Goal: Task Accomplishment & Management: Complete application form

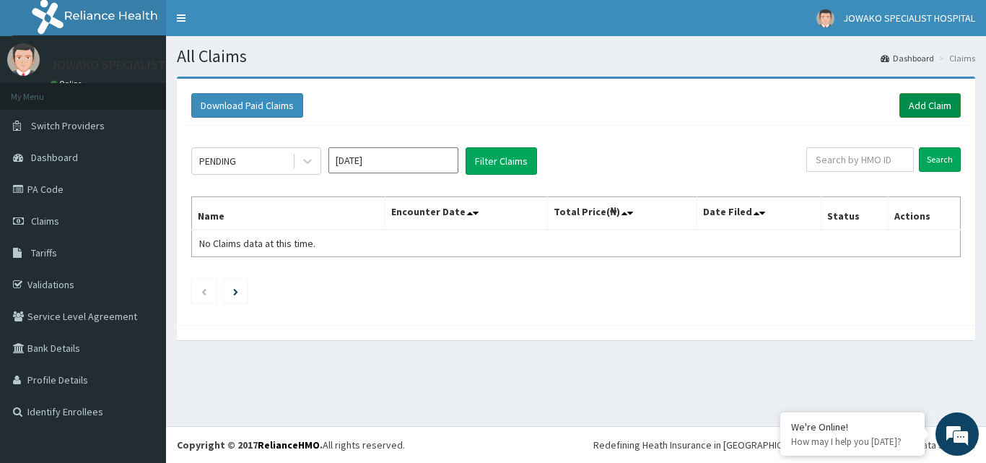
click at [924, 103] on link "Add Claim" at bounding box center [929, 105] width 61 height 25
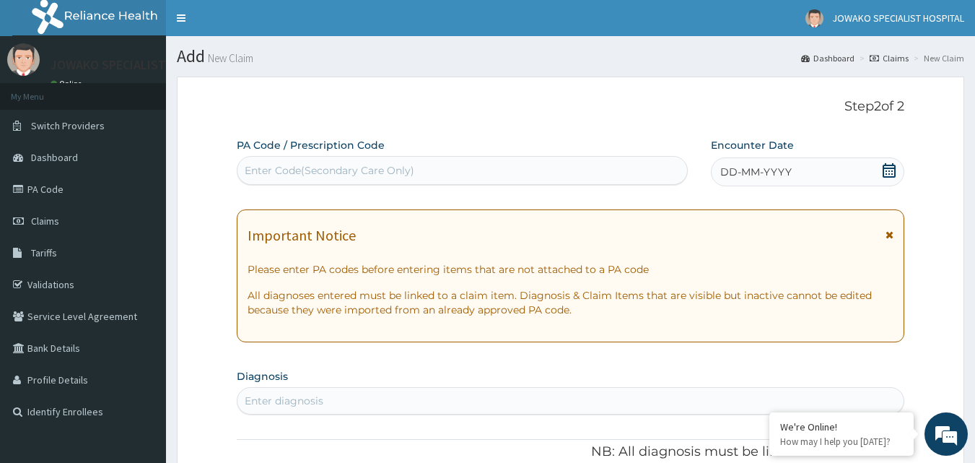
scroll to position [135, 0]
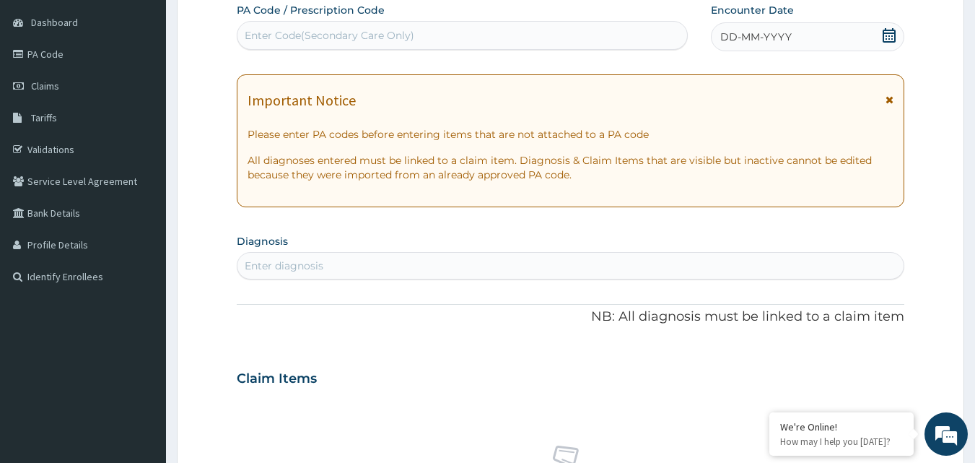
click at [890, 37] on icon at bounding box center [889, 35] width 14 height 14
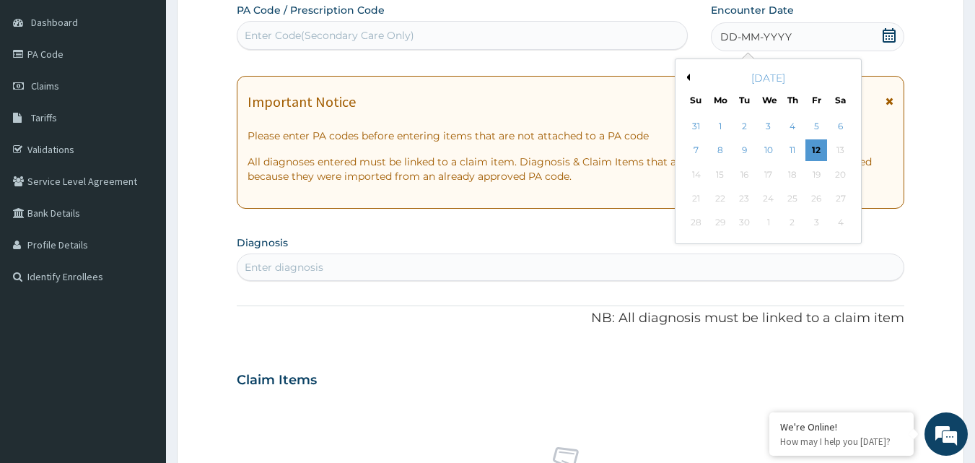
click at [688, 75] on button "Previous Month" at bounding box center [686, 77] width 7 height 7
click at [814, 196] on div "22" at bounding box center [816, 199] width 22 height 22
click at [818, 201] on div "Important Notice Please enter PA codes before entering items that are not attac…" at bounding box center [571, 142] width 668 height 133
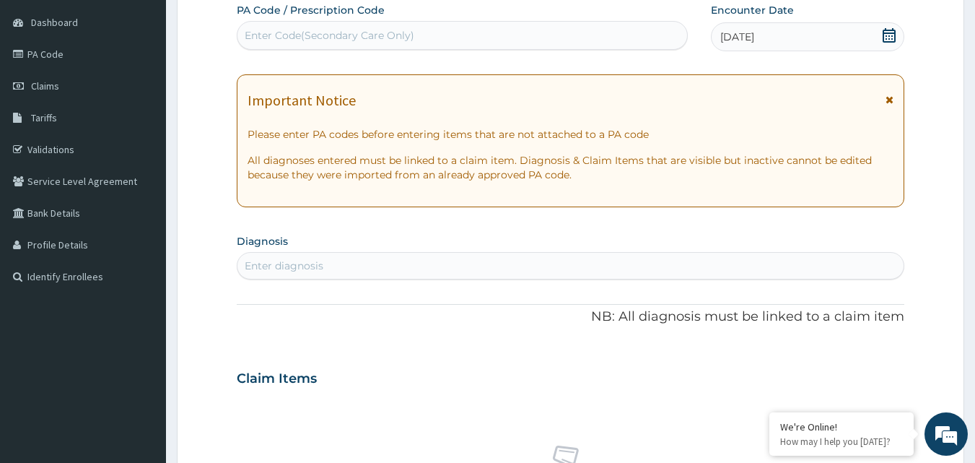
click at [816, 197] on div "Important Notice Please enter PA codes before entering items that are not attac…" at bounding box center [571, 140] width 668 height 133
click at [818, 200] on div "Important Notice Please enter PA codes before entering items that are not attac…" at bounding box center [571, 140] width 668 height 133
click at [333, 269] on div "Enter diagnosis" at bounding box center [570, 265] width 667 height 23
click at [259, 264] on div "Enter diagnosis" at bounding box center [284, 265] width 79 height 14
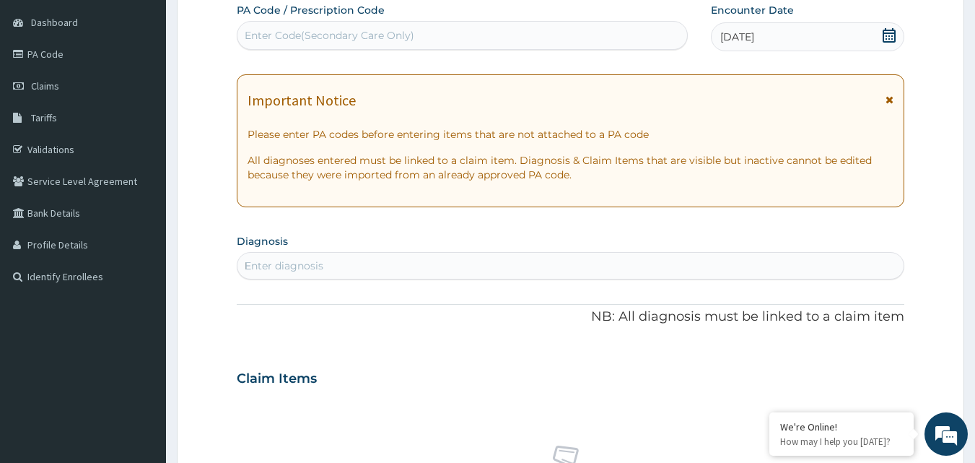
type input "MALA"
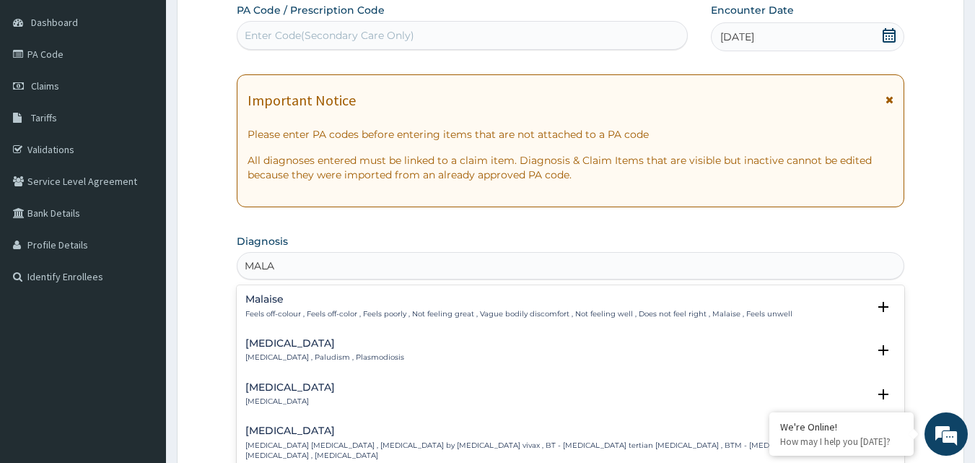
click at [281, 351] on div "[MEDICAL_DATA] [MEDICAL_DATA] , Paludism , Plasmodiosis" at bounding box center [324, 350] width 159 height 25
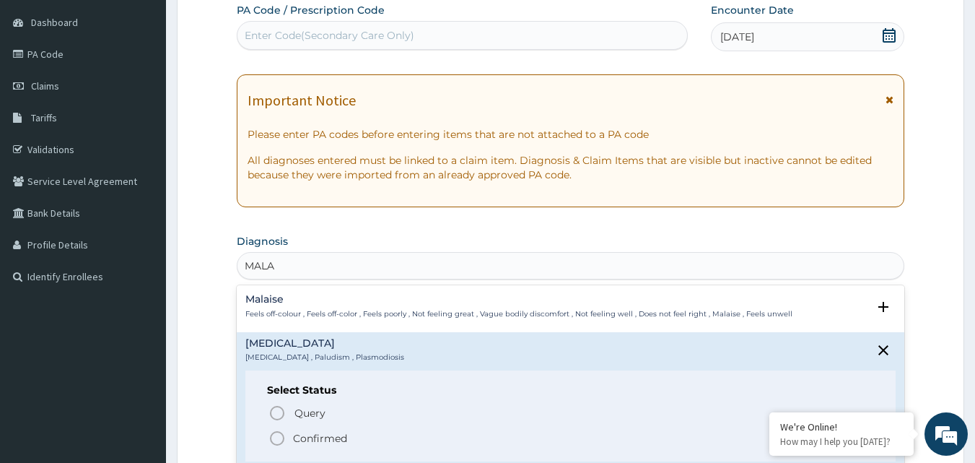
click at [276, 439] on icon "status option filled" at bounding box center [276, 437] width 17 height 17
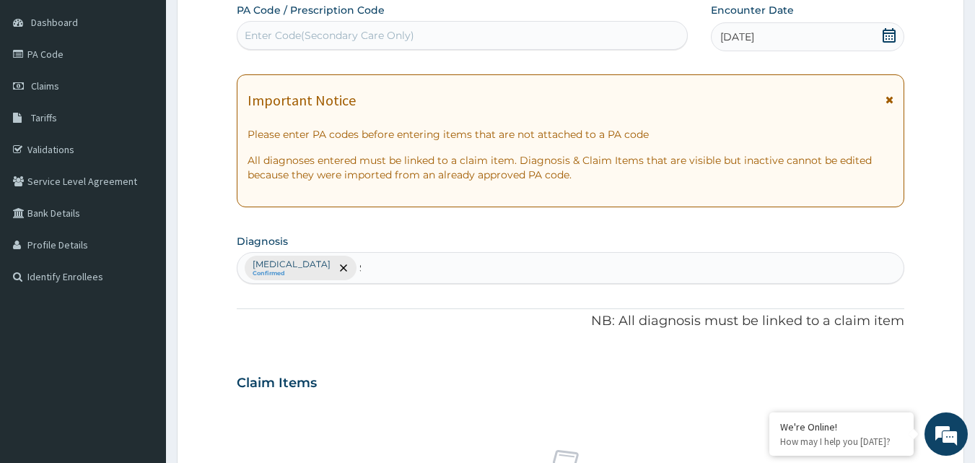
type input "SEPT"
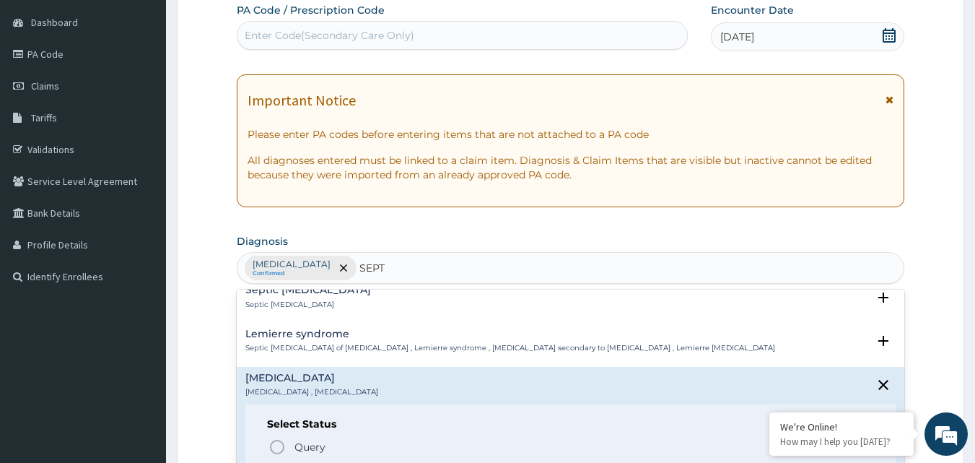
scroll to position [1010, 0]
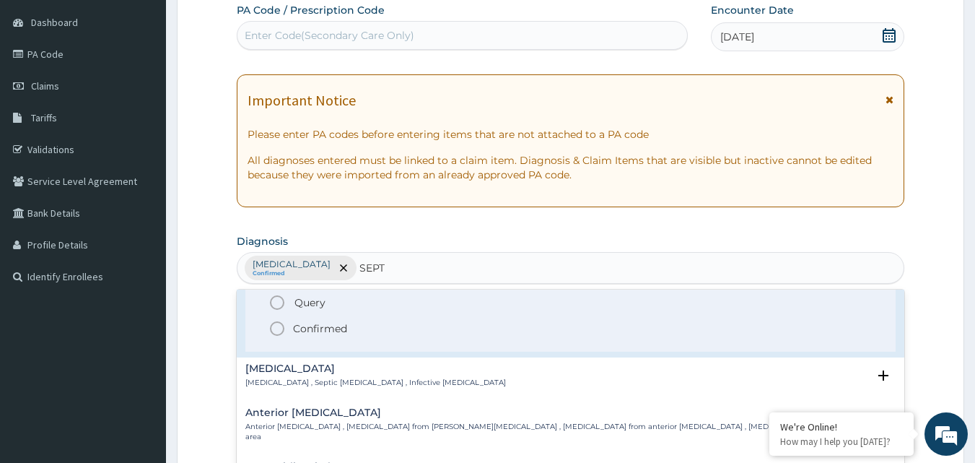
click at [279, 320] on icon "status option filled" at bounding box center [276, 328] width 17 height 17
click at [279, 317] on p "NB: All diagnosis must be linked to a claim item" at bounding box center [571, 321] width 668 height 19
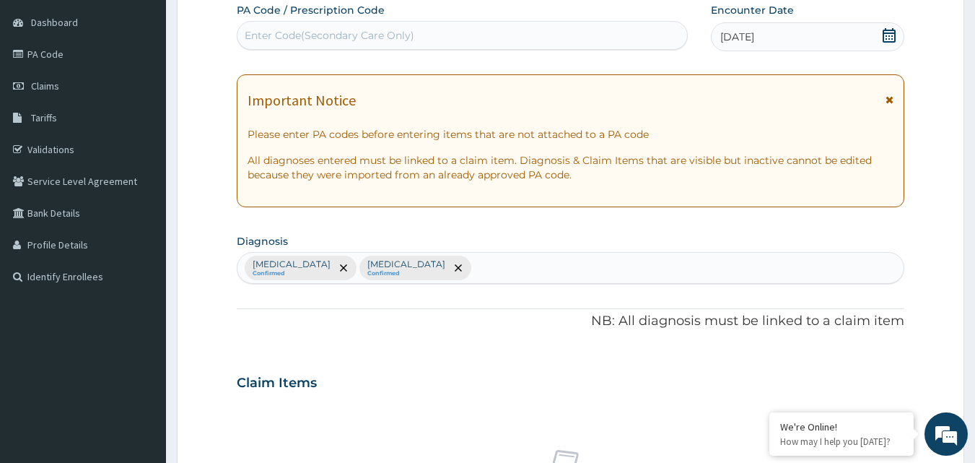
click at [444, 266] on div "[MEDICAL_DATA] Confirmed [MEDICAL_DATA] Confirmed" at bounding box center [570, 268] width 667 height 30
type input "PEPT"
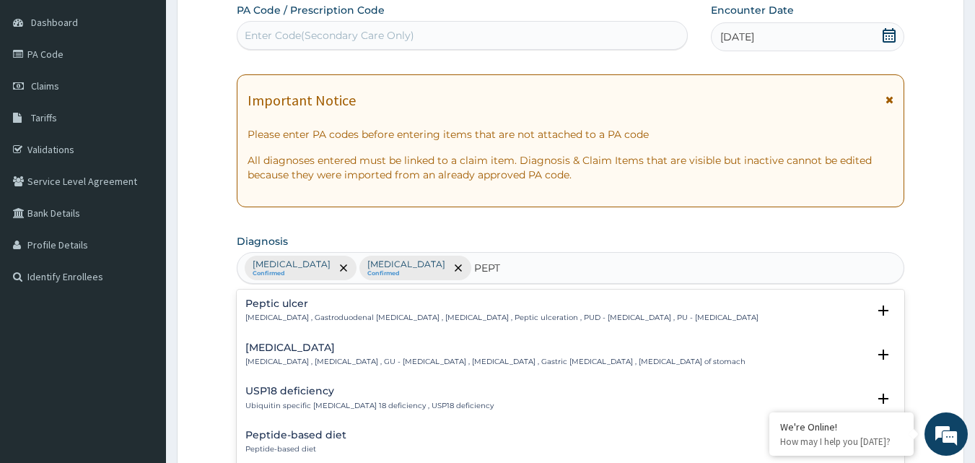
click at [300, 303] on h4 "Peptic ulcer" at bounding box center [501, 303] width 513 height 11
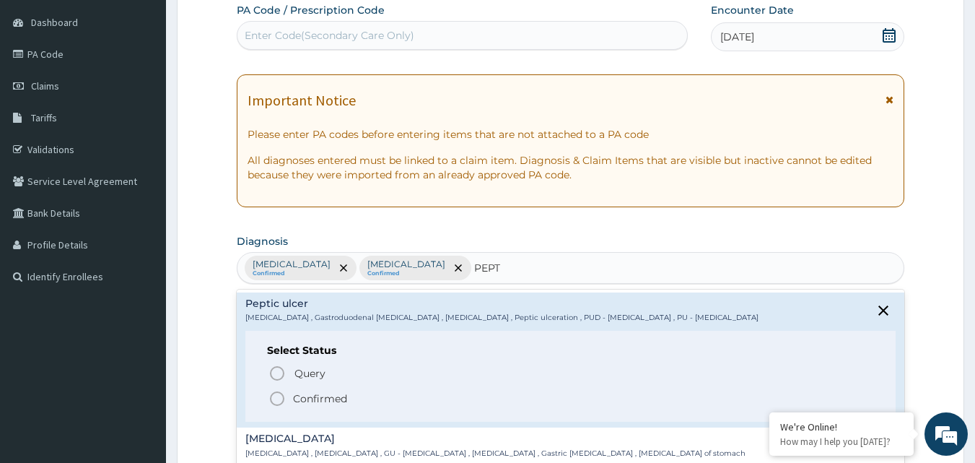
click at [275, 400] on icon "status option filled" at bounding box center [276, 398] width 17 height 17
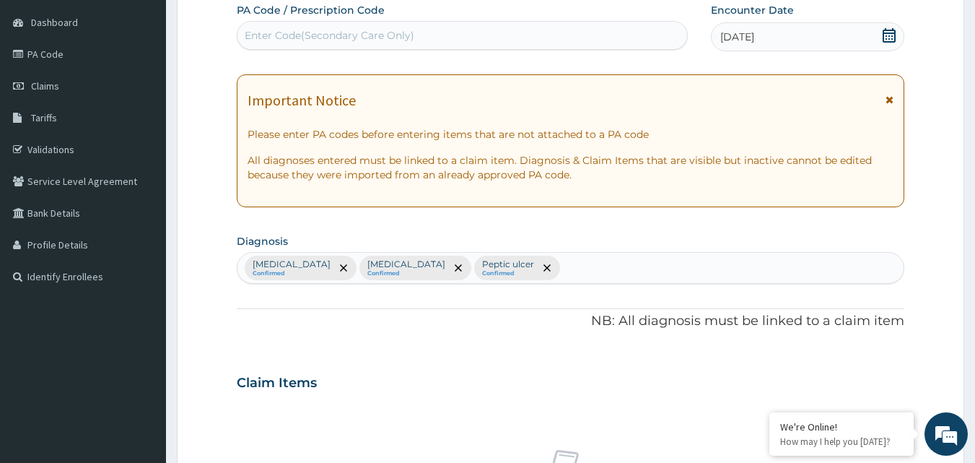
scroll to position [496, 0]
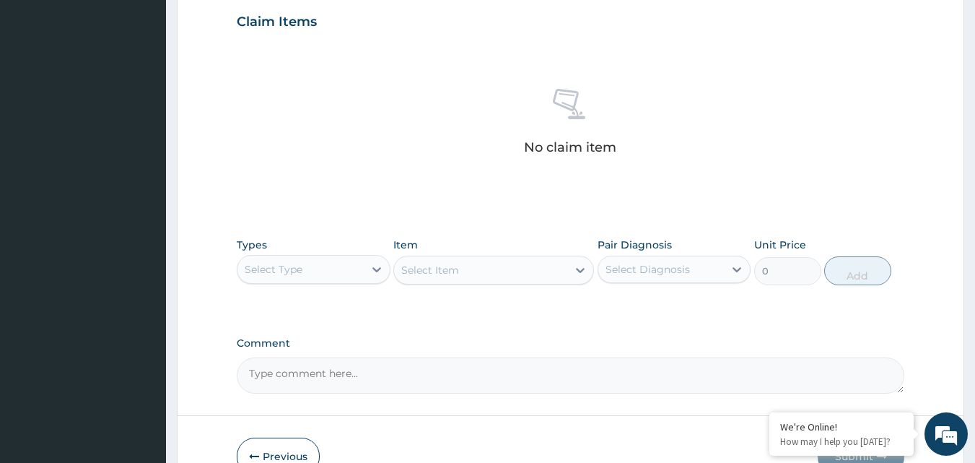
click at [358, 269] on div "Select Type" at bounding box center [300, 269] width 126 height 23
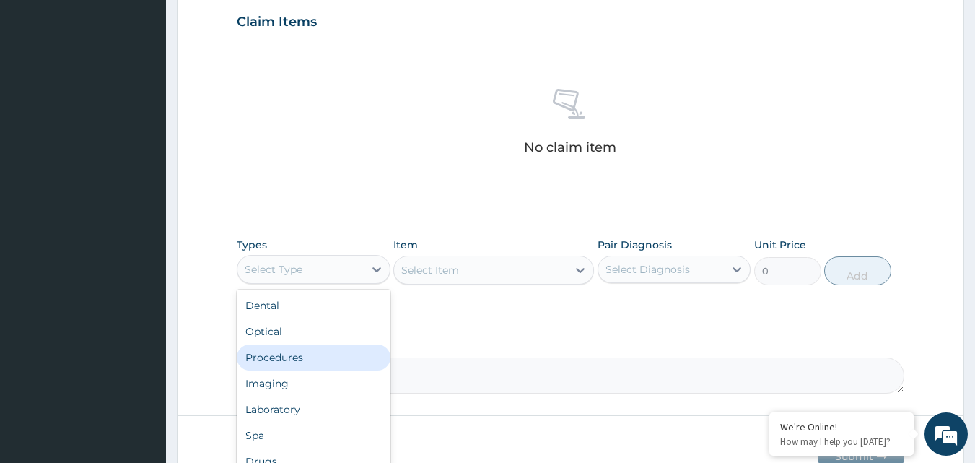
click at [289, 356] on div "Procedures" at bounding box center [314, 357] width 154 height 26
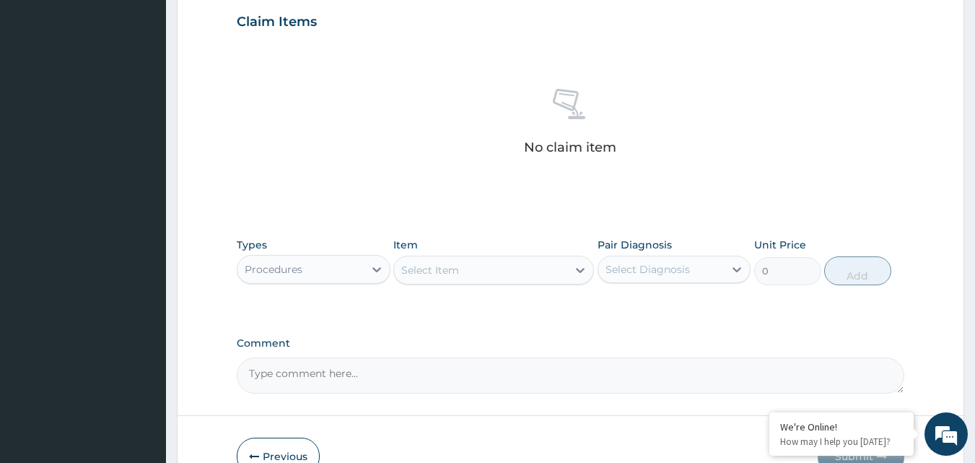
click at [455, 267] on div "Select Item" at bounding box center [430, 270] width 58 height 14
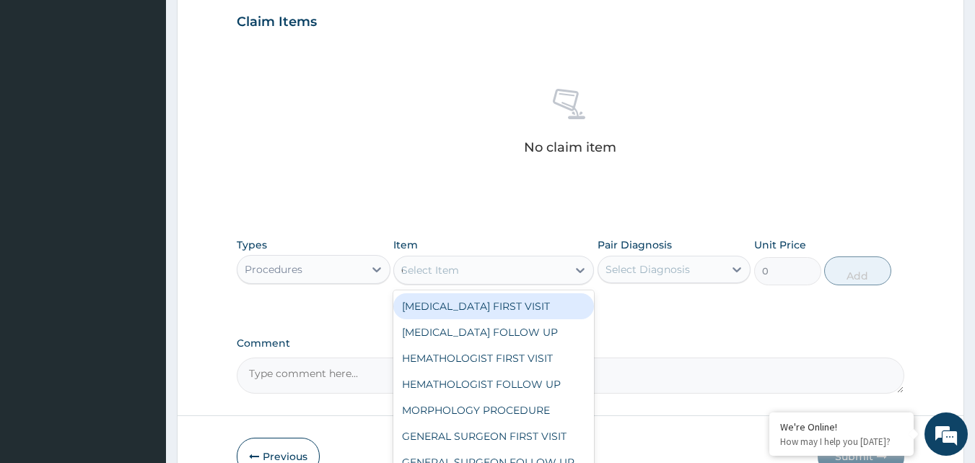
type input "GENE"
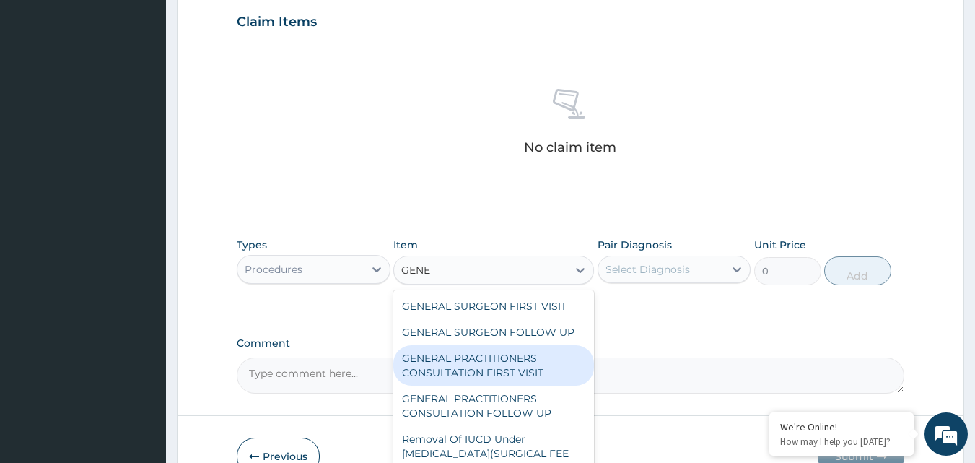
click at [496, 367] on div "GENERAL PRACTITIONERS CONSULTATION FIRST VISIT" at bounding box center [493, 365] width 201 height 40
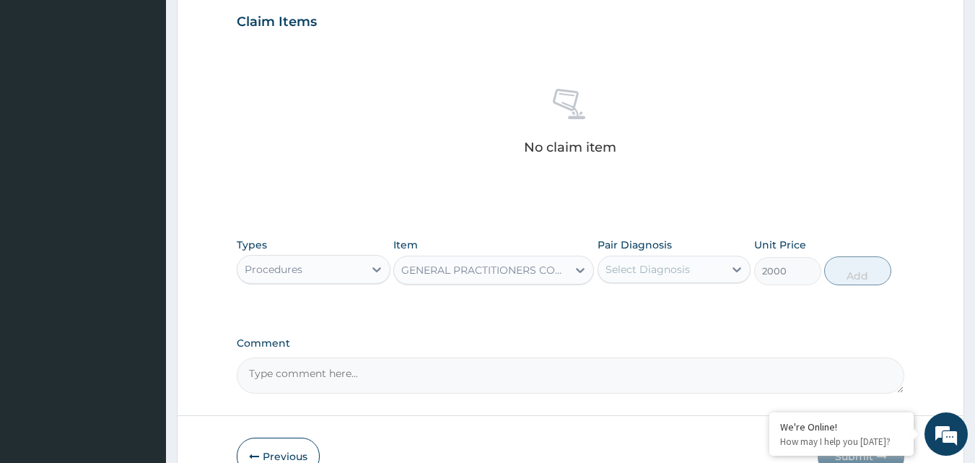
type input "2000"
click at [676, 270] on div "Select Diagnosis" at bounding box center [647, 269] width 84 height 14
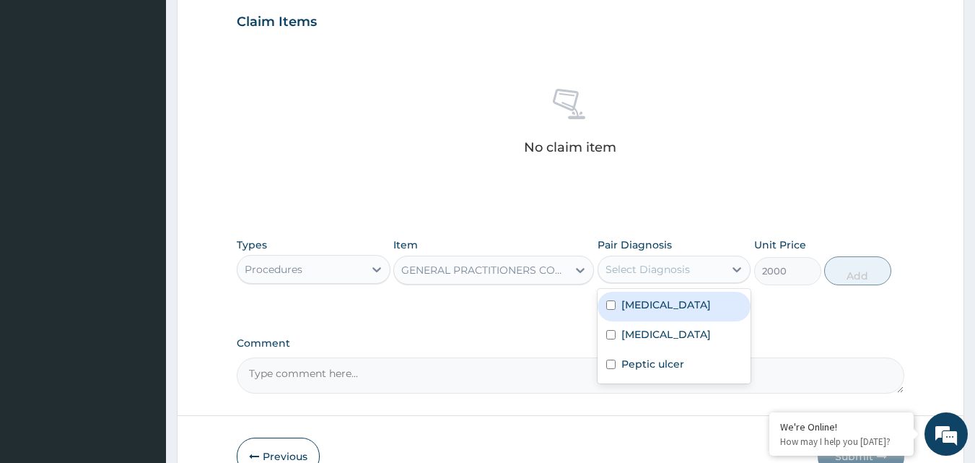
click at [613, 304] on input "checkbox" at bounding box center [610, 304] width 9 height 9
checkbox input "true"
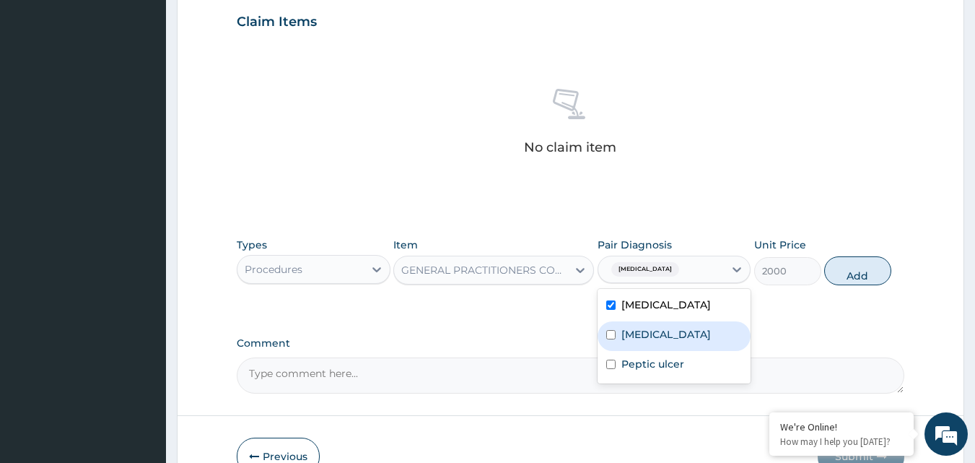
click at [610, 335] on input "checkbox" at bounding box center [610, 334] width 9 height 9
checkbox input "true"
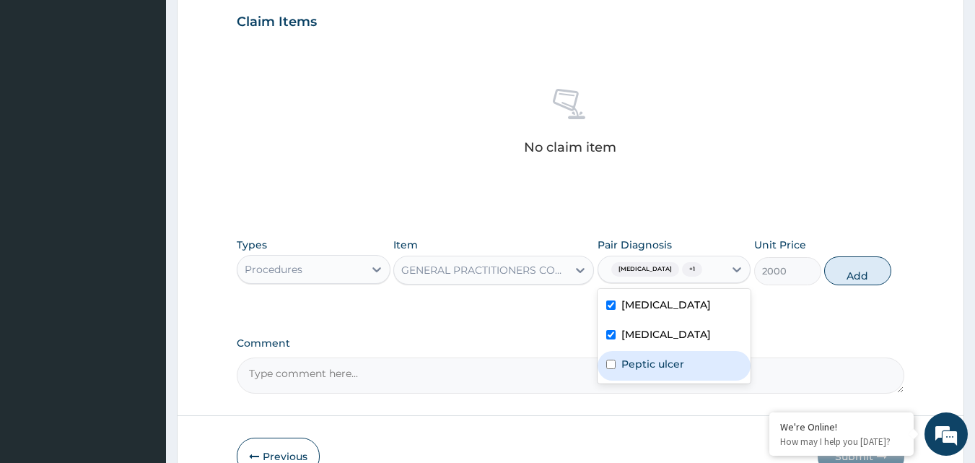
click at [608, 366] on input "checkbox" at bounding box center [610, 363] width 9 height 9
checkbox input "true"
click at [859, 276] on button "Add" at bounding box center [857, 270] width 67 height 29
type input "0"
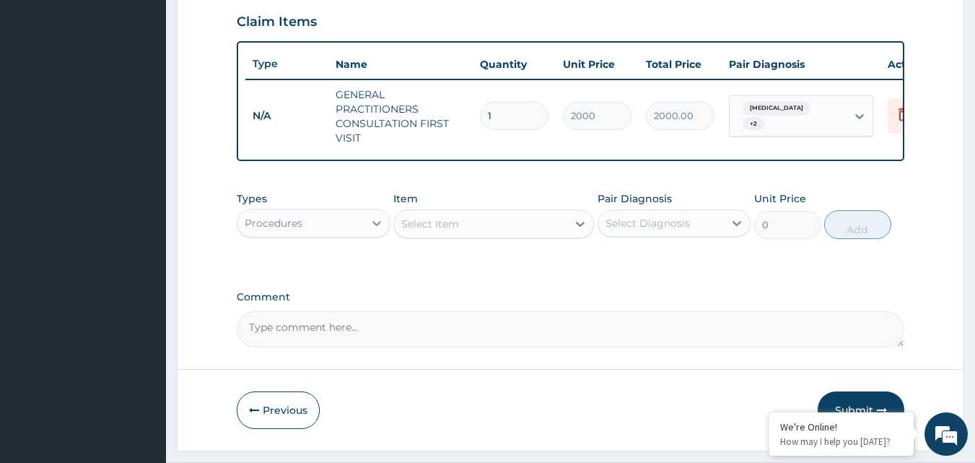
click at [377, 226] on icon at bounding box center [376, 223] width 9 height 5
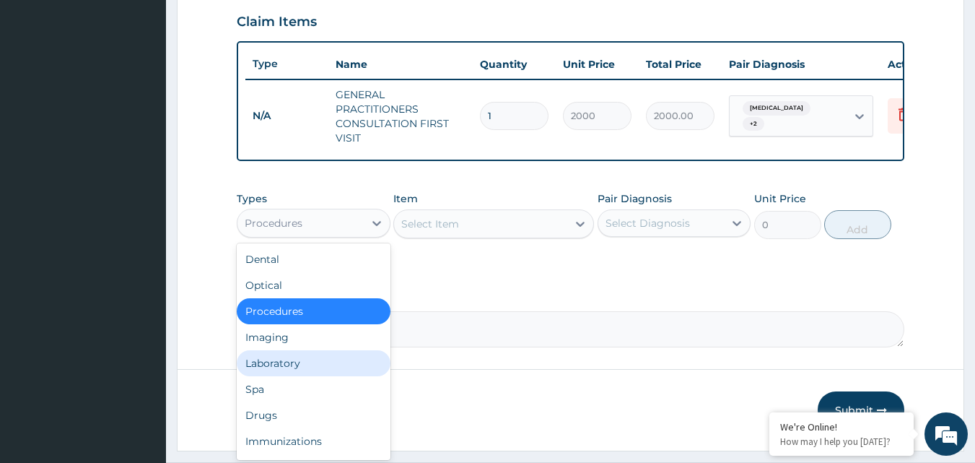
click at [280, 374] on div "Laboratory" at bounding box center [314, 363] width 154 height 26
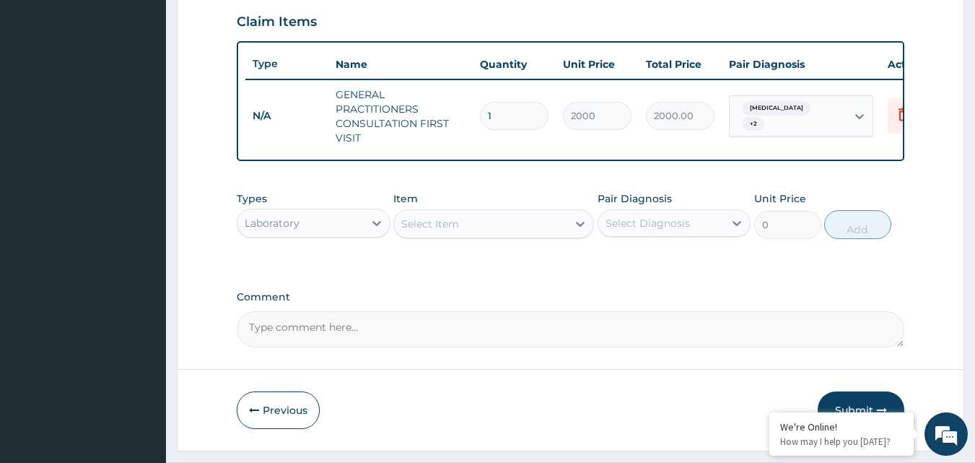
click at [470, 234] on div "Select Item" at bounding box center [480, 223] width 173 height 23
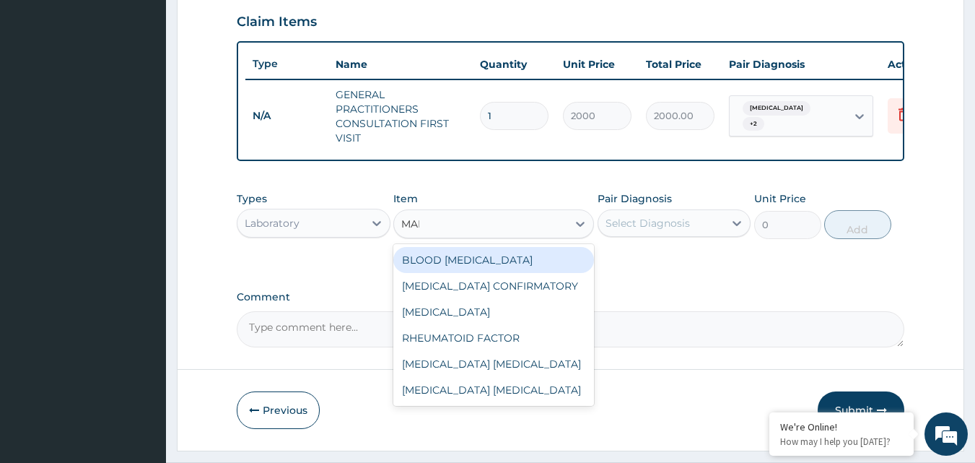
type input "MALA"
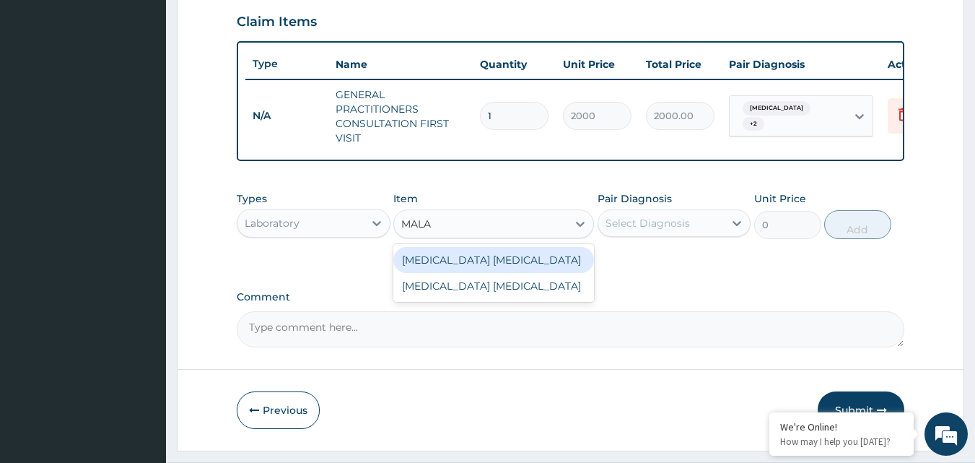
click at [453, 273] on div "[MEDICAL_DATA] [MEDICAL_DATA]" at bounding box center [493, 260] width 201 height 26
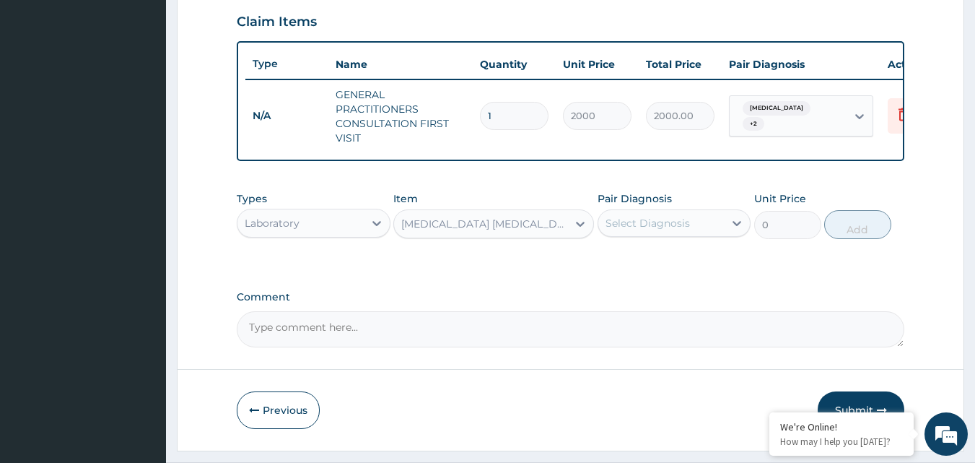
type input "2500"
click at [636, 230] on div "Select Diagnosis" at bounding box center [647, 223] width 84 height 14
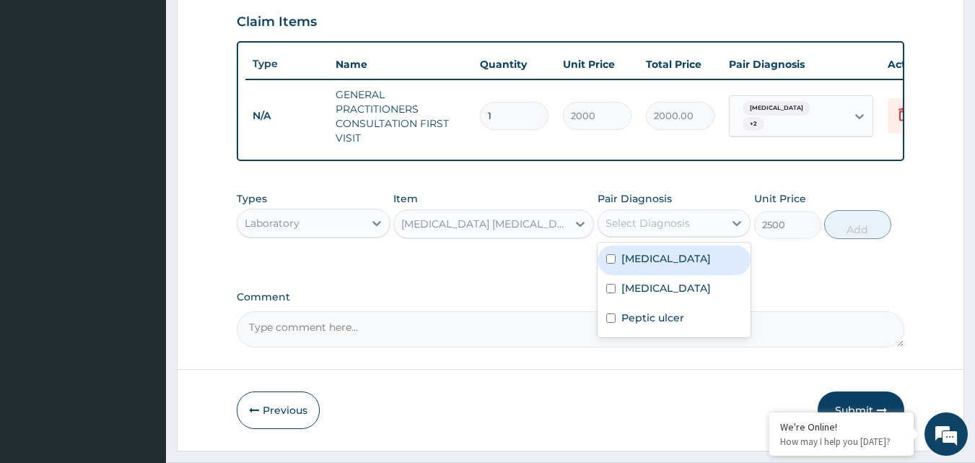
click at [612, 263] on input "checkbox" at bounding box center [610, 258] width 9 height 9
checkbox input "true"
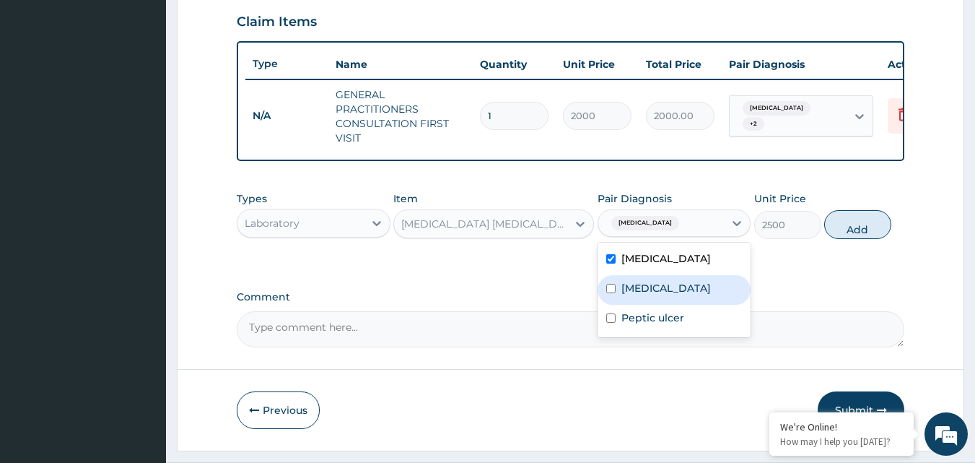
click at [610, 293] on input "checkbox" at bounding box center [610, 288] width 9 height 9
checkbox input "true"
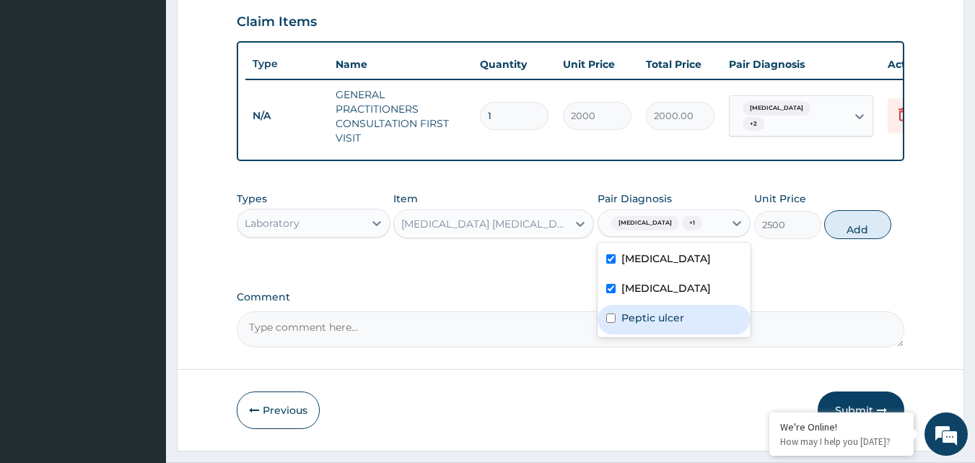
click at [610, 323] on input "checkbox" at bounding box center [610, 317] width 9 height 9
checkbox input "true"
click at [851, 239] on button "Add" at bounding box center [857, 224] width 67 height 29
type input "0"
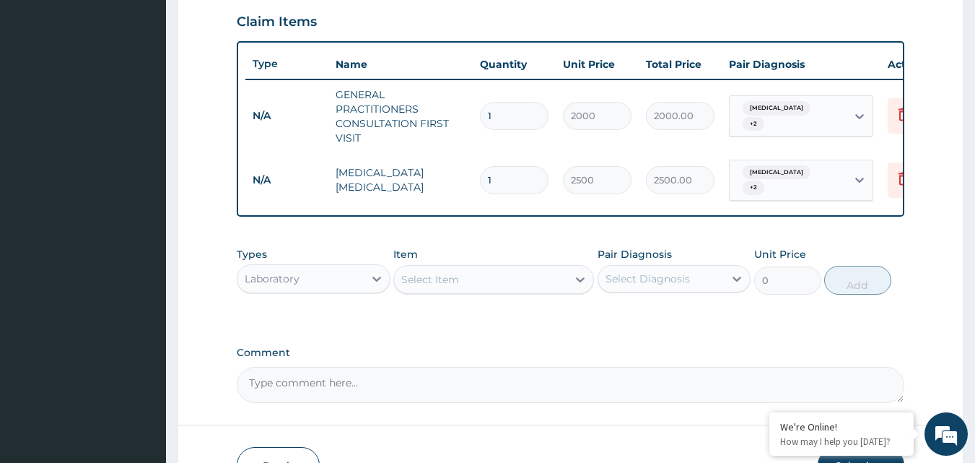
click at [471, 288] on div "Select Item" at bounding box center [480, 279] width 173 height 23
type input "FULL"
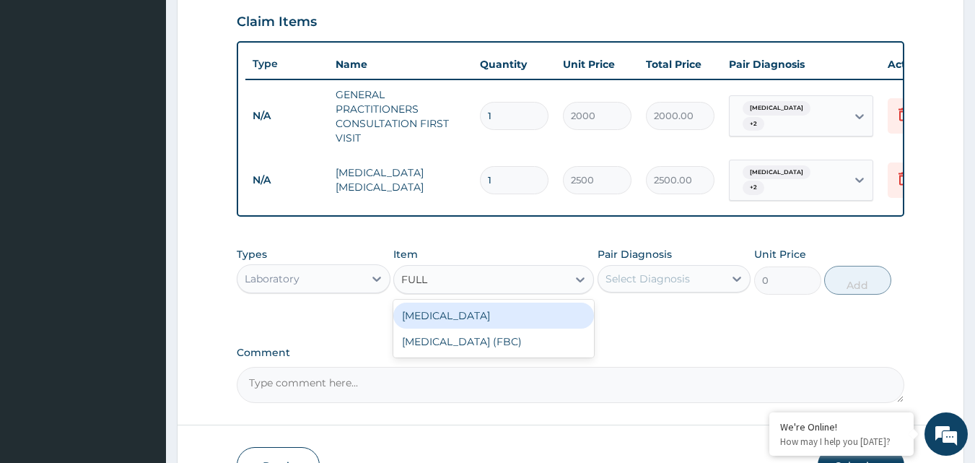
click at [468, 322] on div "[MEDICAL_DATA]" at bounding box center [493, 315] width 201 height 26
type input "4600"
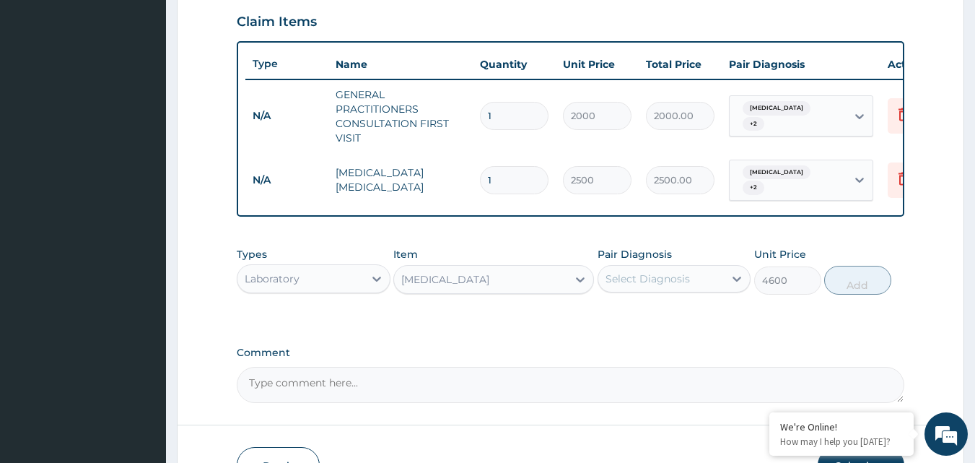
click at [651, 284] on div "Select Diagnosis" at bounding box center [647, 278] width 84 height 14
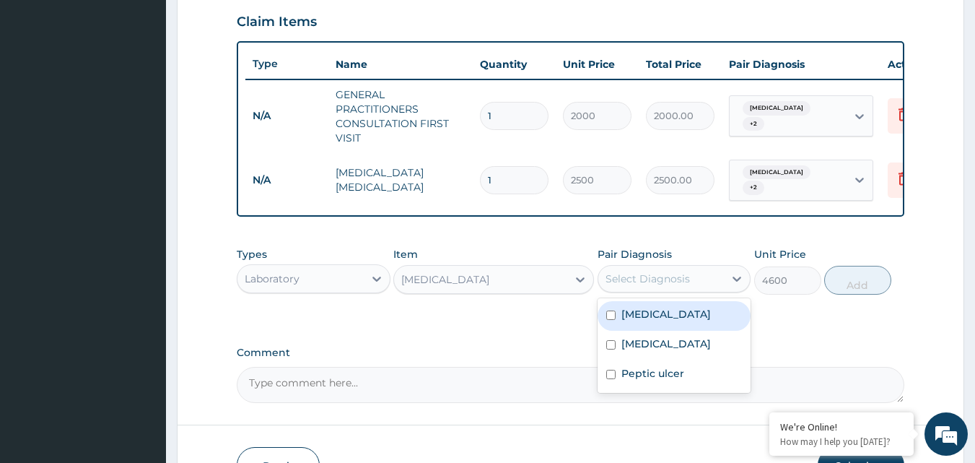
click at [610, 319] on input "checkbox" at bounding box center [610, 314] width 9 height 9
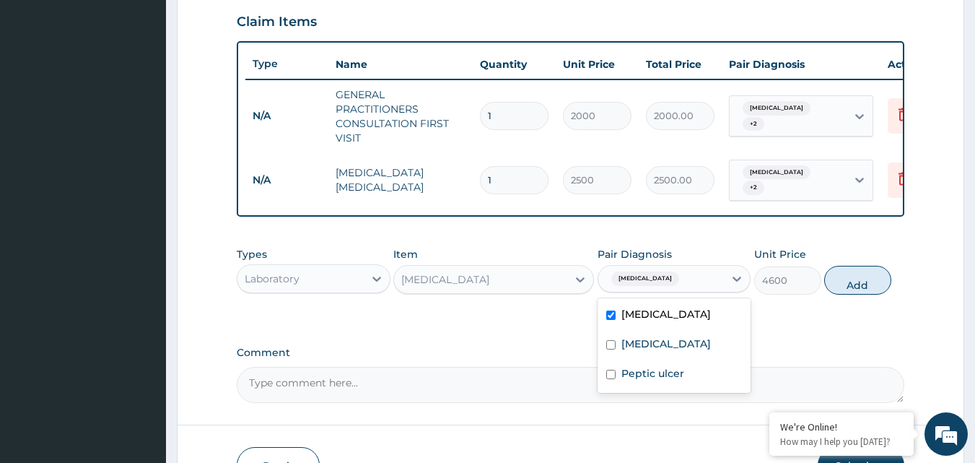
click at [610, 319] on input "checkbox" at bounding box center [610, 314] width 9 height 9
checkbox input "false"
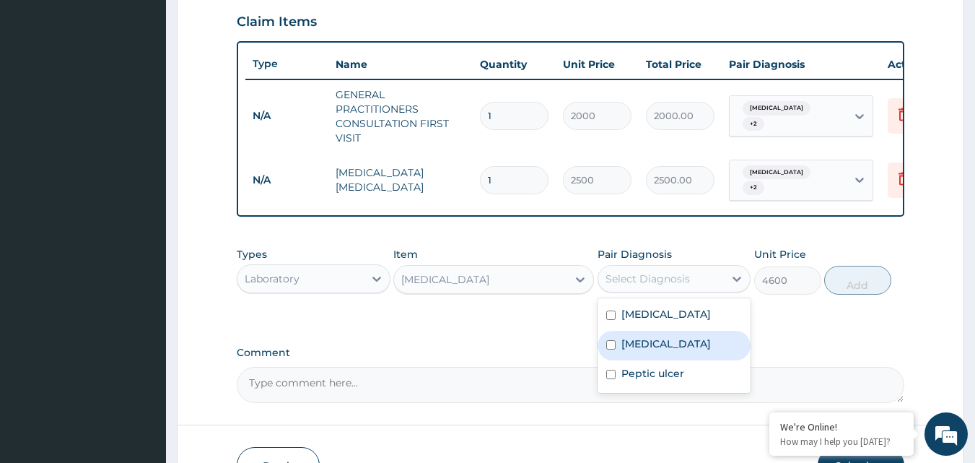
click at [611, 347] on input "checkbox" at bounding box center [610, 344] width 9 height 9
checkbox input "true"
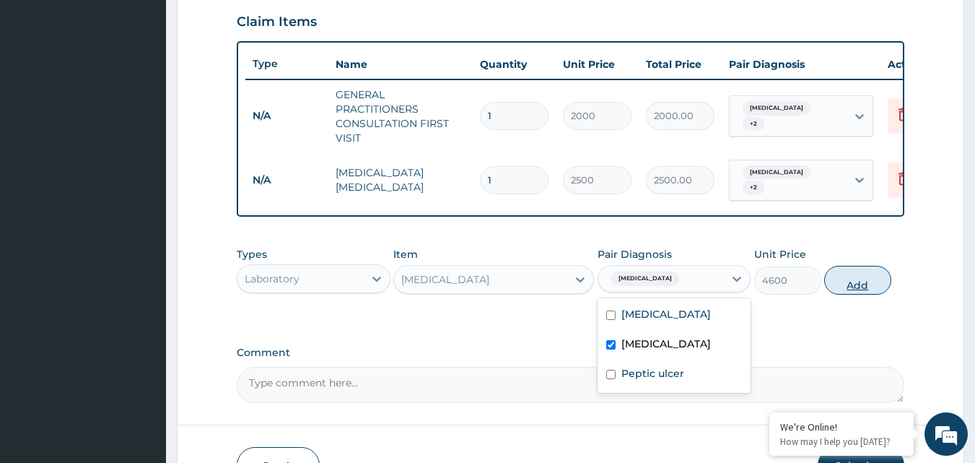
click at [864, 285] on button "Add" at bounding box center [857, 280] width 67 height 29
type input "0"
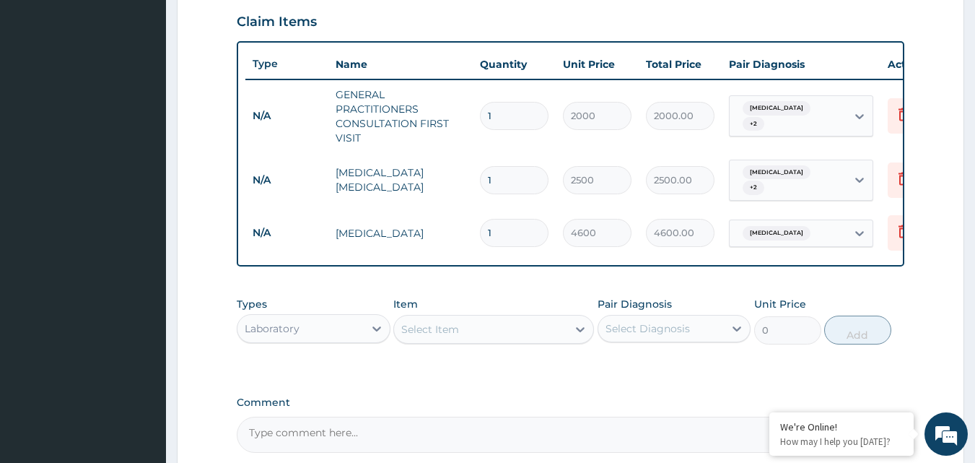
scroll to position [640, 0]
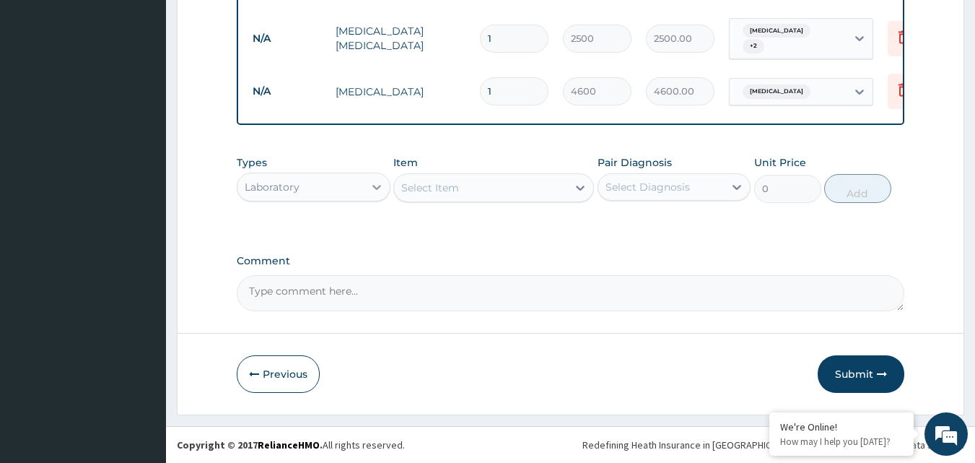
click at [375, 188] on icon at bounding box center [376, 187] width 14 height 14
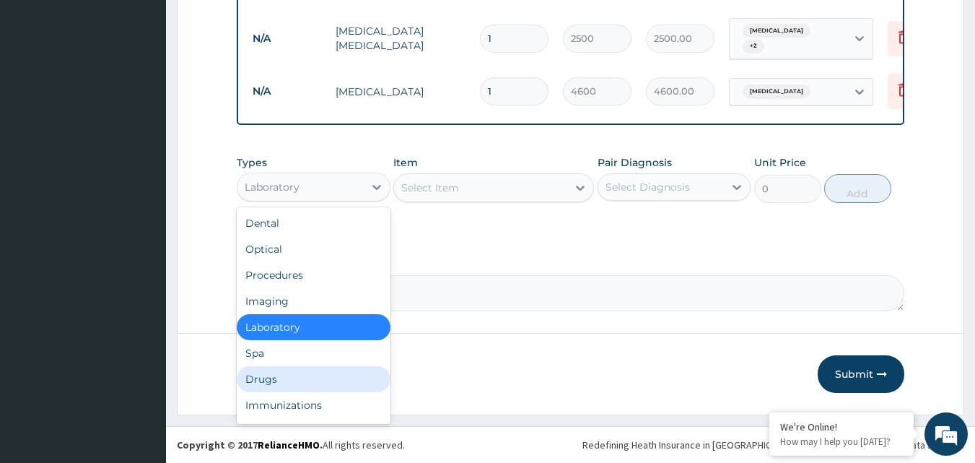
click at [271, 382] on div "Drugs" at bounding box center [314, 379] width 154 height 26
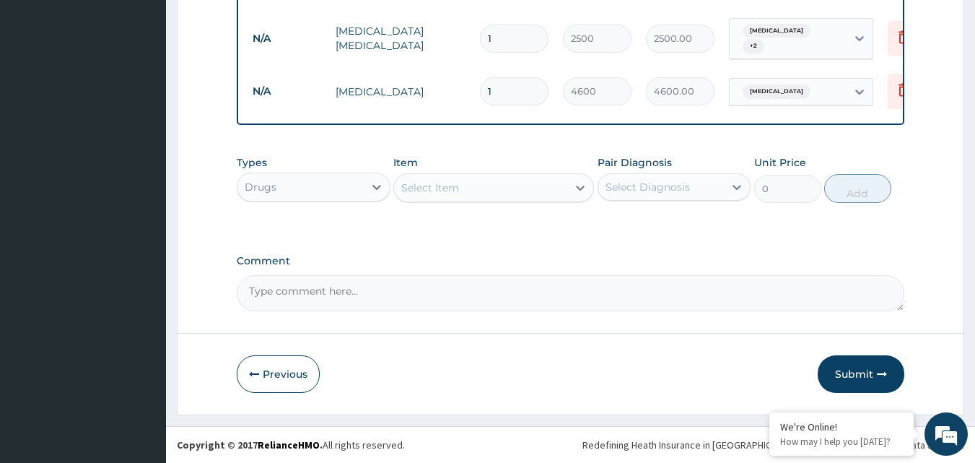
click at [442, 188] on div "Select Item" at bounding box center [430, 187] width 58 height 14
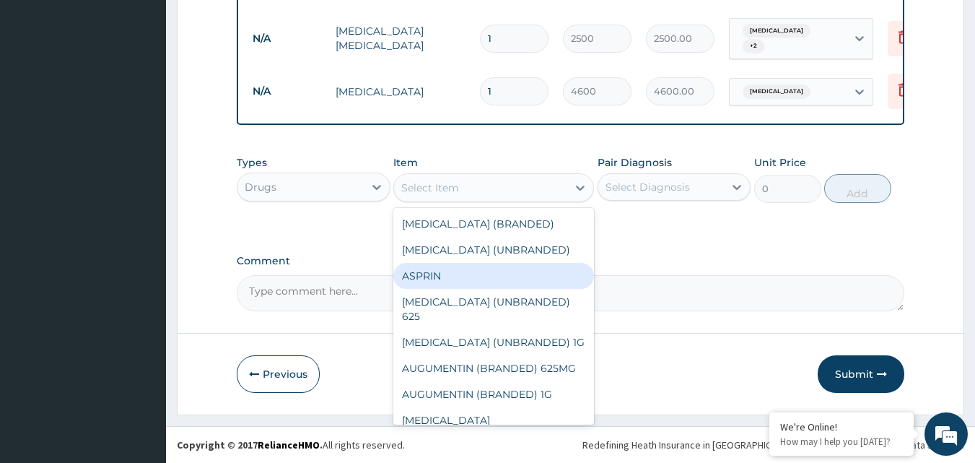
click at [455, 187] on div "Select Item" at bounding box center [430, 187] width 58 height 14
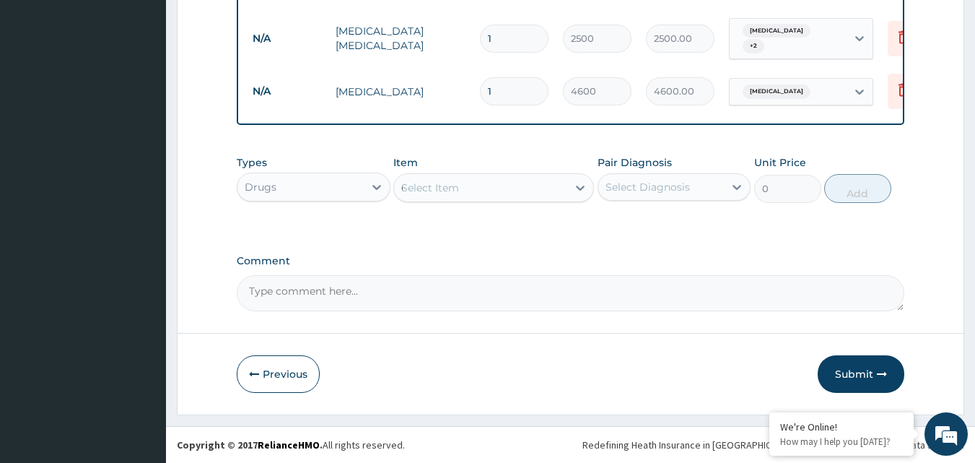
type input "GELU"
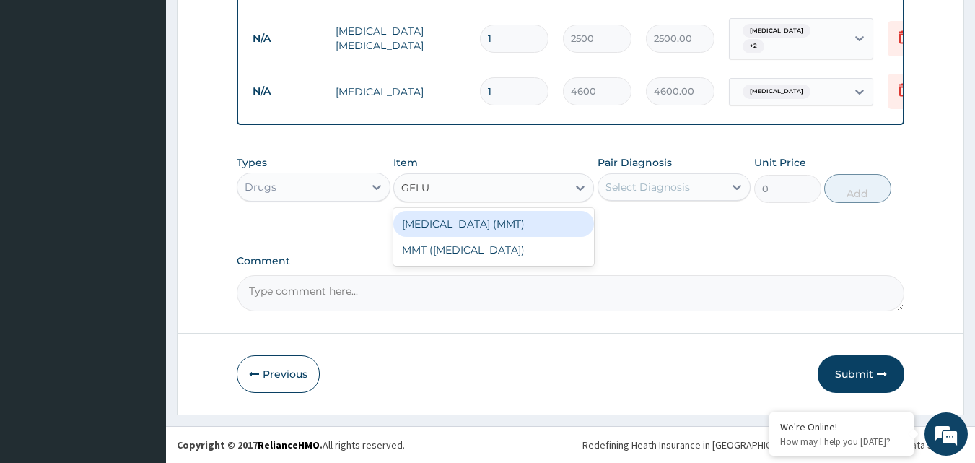
click at [463, 224] on div "[MEDICAL_DATA] (MMT)" at bounding box center [493, 224] width 201 height 26
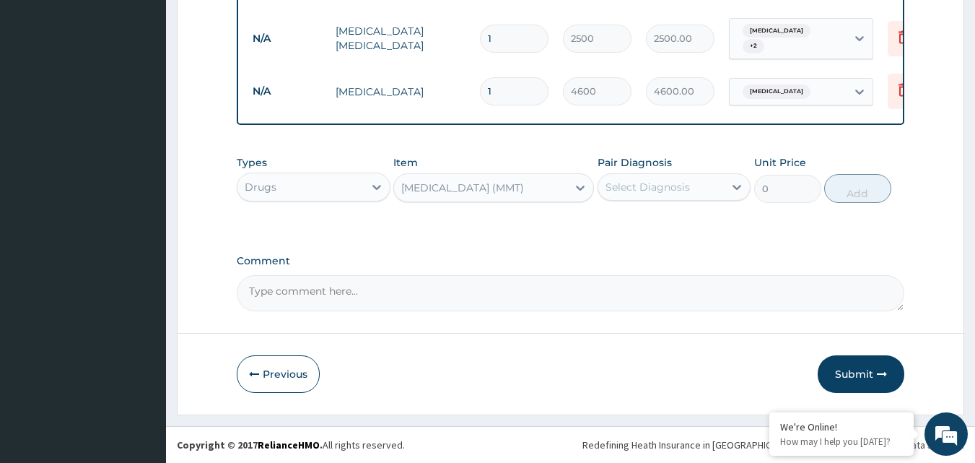
type input "20"
click at [663, 190] on div "Select Diagnosis" at bounding box center [647, 187] width 84 height 14
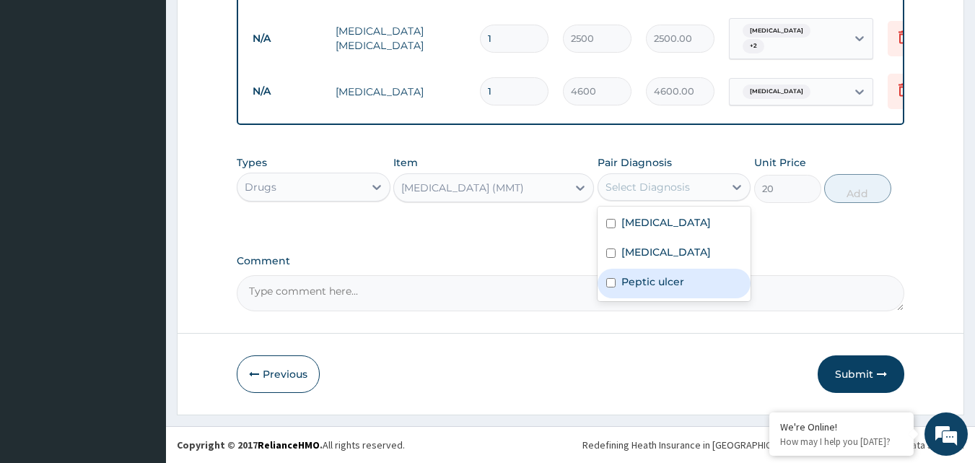
click at [610, 284] on input "checkbox" at bounding box center [610, 282] width 9 height 9
checkbox input "true"
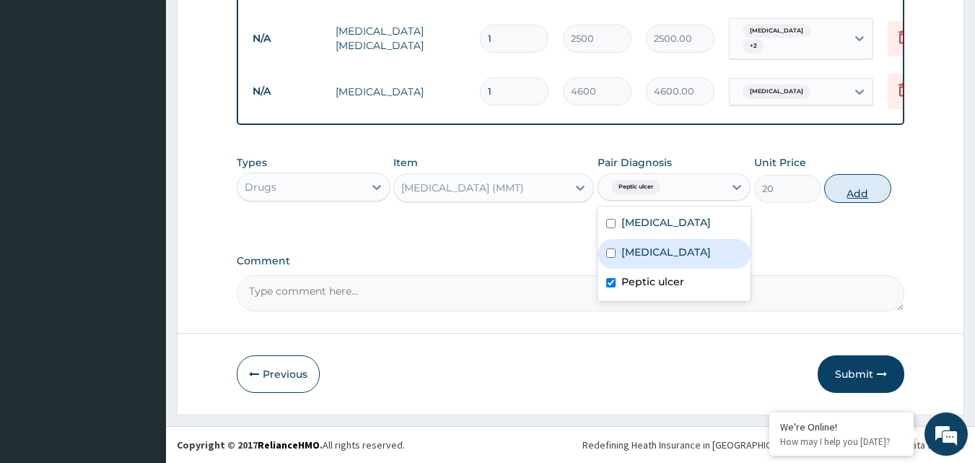
click at [864, 193] on button "Add" at bounding box center [857, 188] width 67 height 29
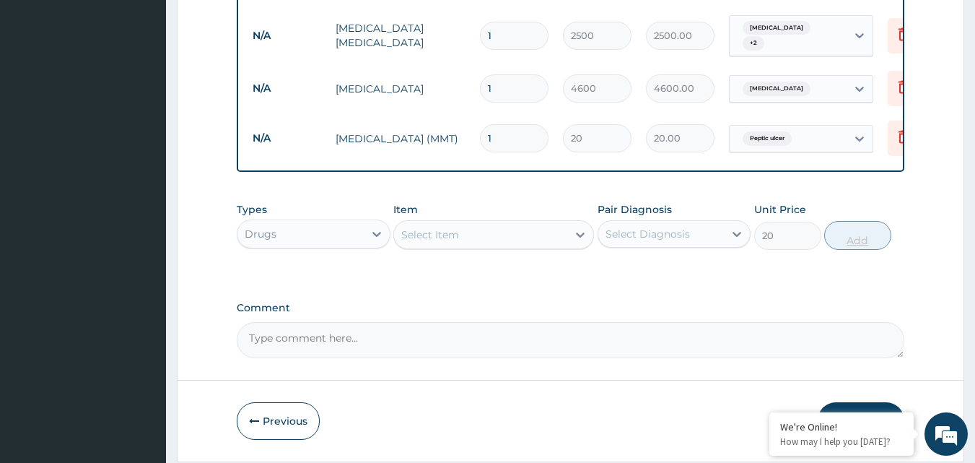
type input "0"
type input "0.00"
type input "30"
type input "600.00"
type input "30"
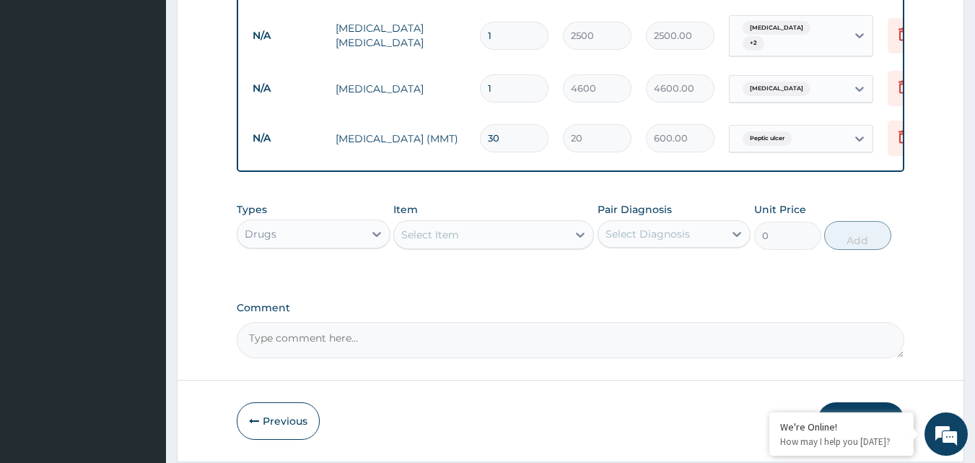
click at [460, 238] on div "Select Item" at bounding box center [480, 234] width 173 height 23
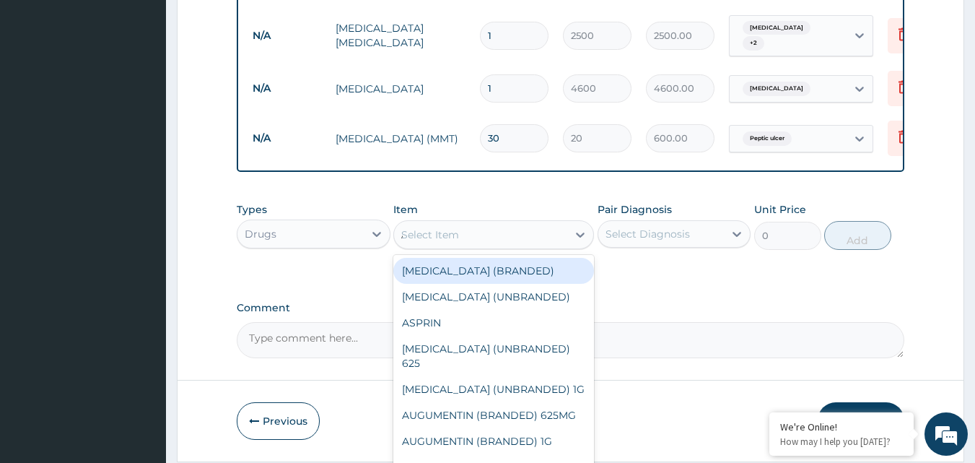
type input "AMA"
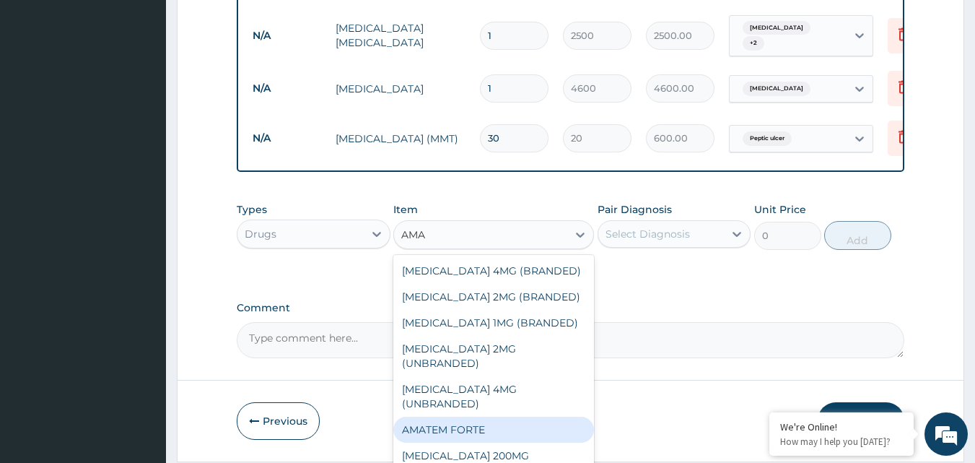
click at [469, 416] on div "AMATEM FORTE" at bounding box center [493, 429] width 201 height 26
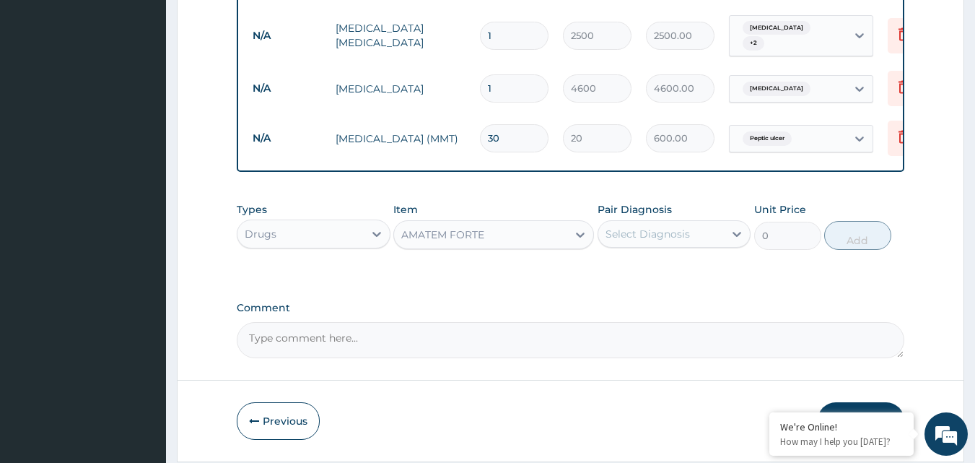
type input "1650"
click at [655, 236] on div "Select Diagnosis" at bounding box center [647, 234] width 84 height 14
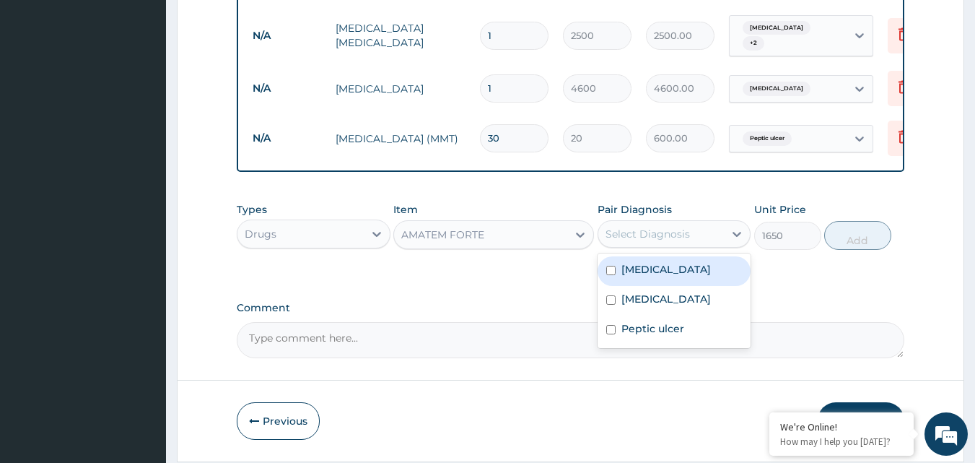
click at [615, 275] on input "checkbox" at bounding box center [610, 270] width 9 height 9
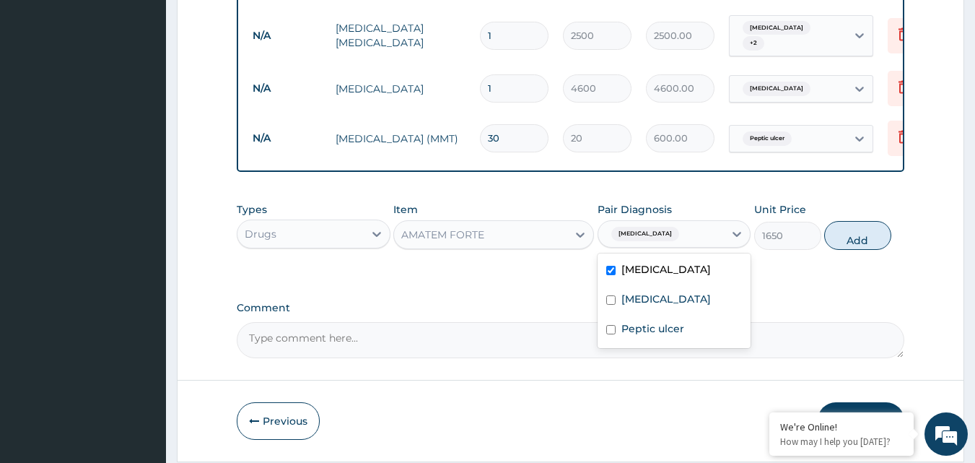
click at [609, 272] on input "checkbox" at bounding box center [610, 270] width 9 height 9
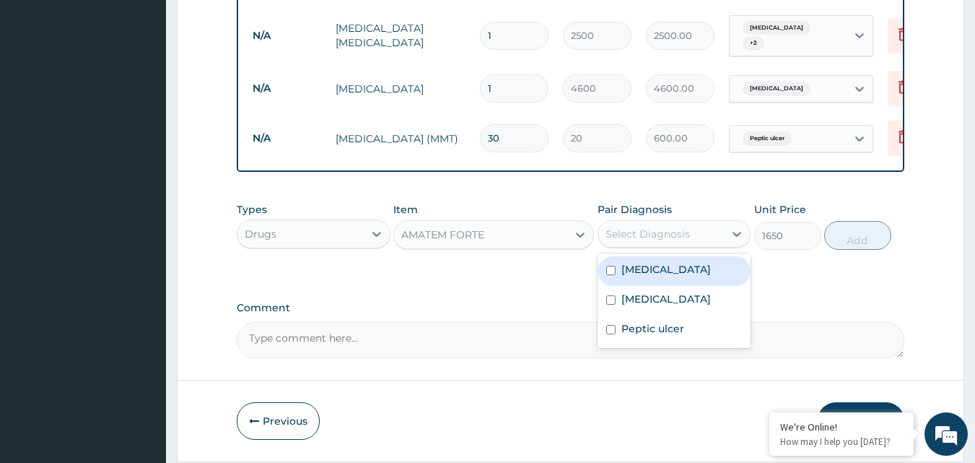
click at [613, 275] on input "checkbox" at bounding box center [610, 270] width 9 height 9
checkbox input "true"
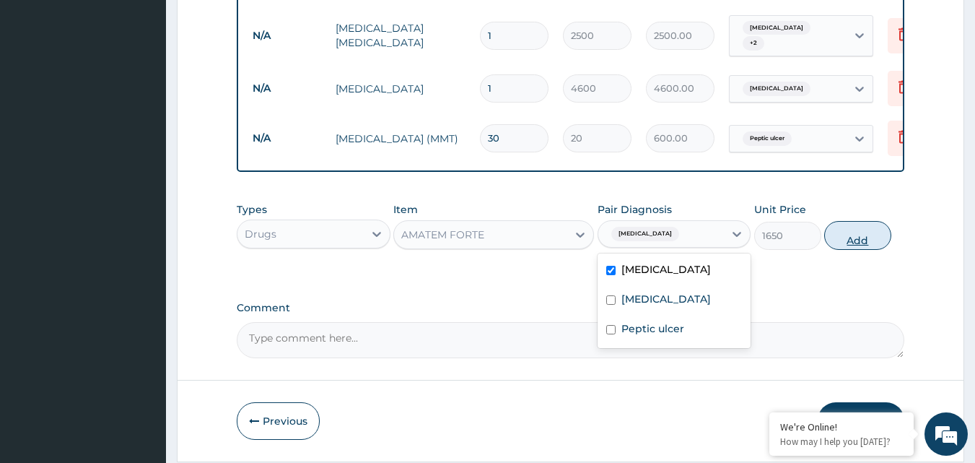
click at [852, 241] on button "Add" at bounding box center [857, 235] width 67 height 29
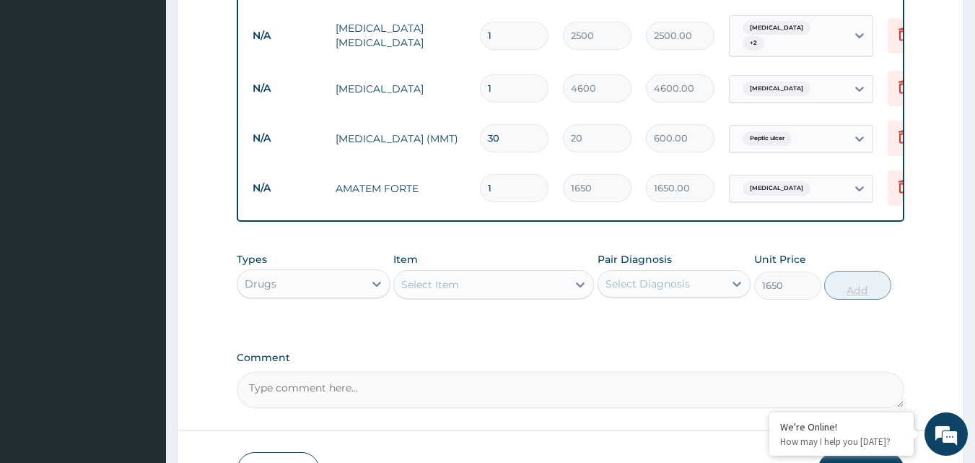
type input "0"
click at [467, 286] on div "Select Item" at bounding box center [480, 284] width 173 height 23
click at [425, 290] on div "Select Item" at bounding box center [430, 284] width 58 height 14
type input "PARA"
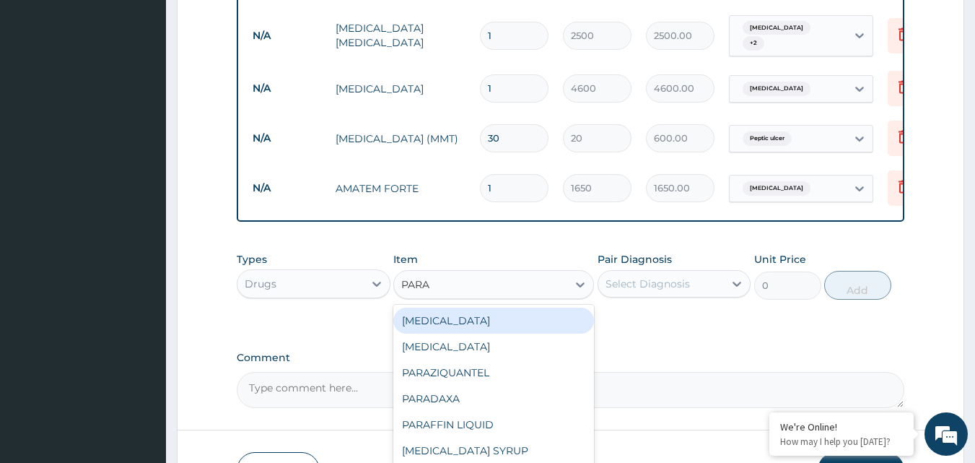
click at [449, 353] on div "[MEDICAL_DATA]" at bounding box center [493, 346] width 201 height 26
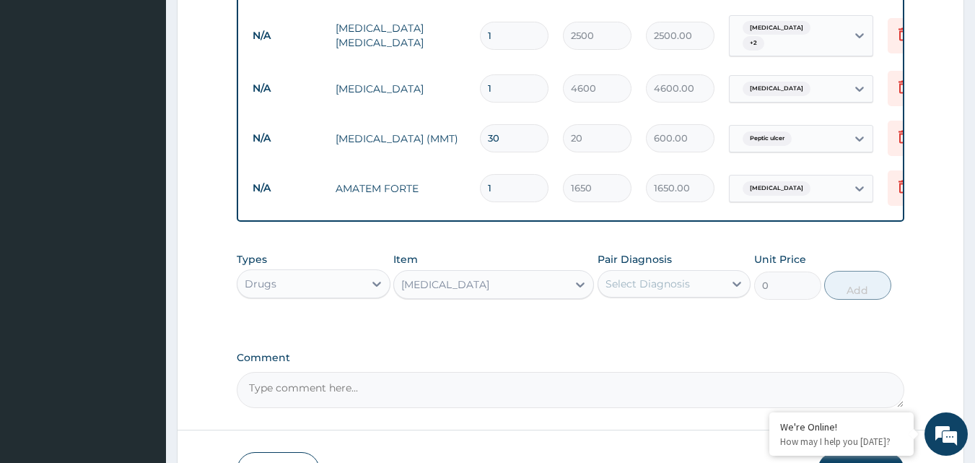
type input "10"
click at [690, 285] on div "Select Diagnosis" at bounding box center [661, 283] width 126 height 23
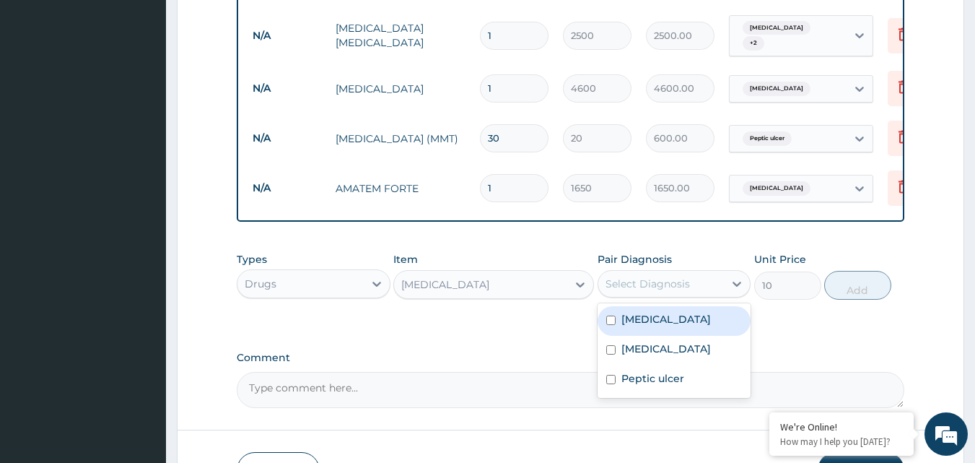
click at [609, 325] on input "checkbox" at bounding box center [610, 319] width 9 height 9
checkbox input "true"
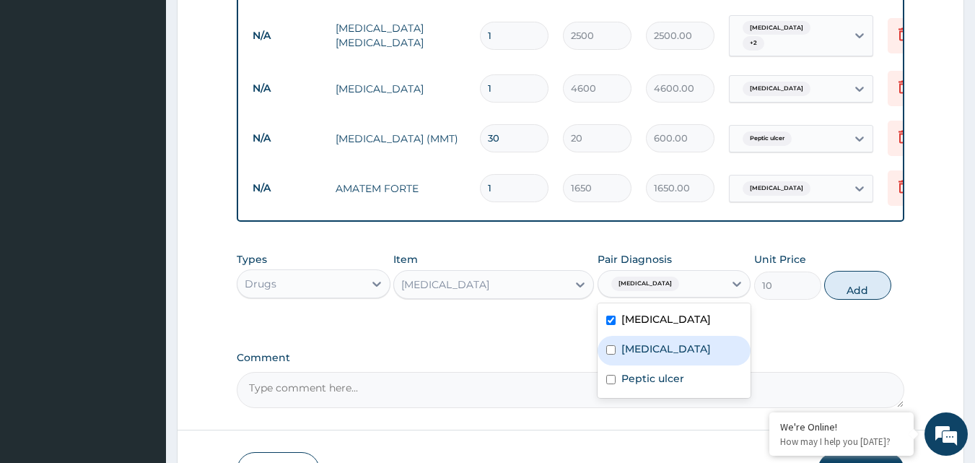
click at [612, 354] on input "checkbox" at bounding box center [610, 349] width 9 height 9
checkbox input "true"
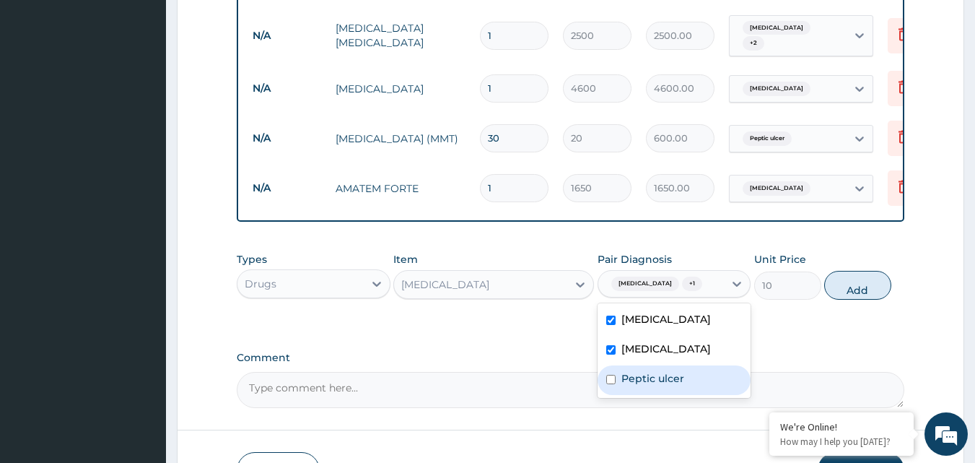
click at [611, 382] on input "checkbox" at bounding box center [610, 378] width 9 height 9
checkbox input "true"
click at [859, 294] on button "Add" at bounding box center [857, 285] width 67 height 29
type input "0"
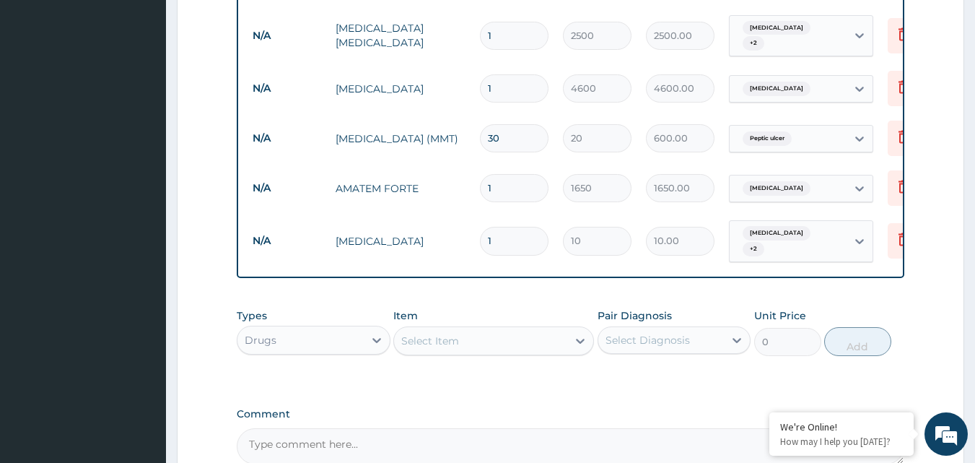
type input "18"
type input "180.00"
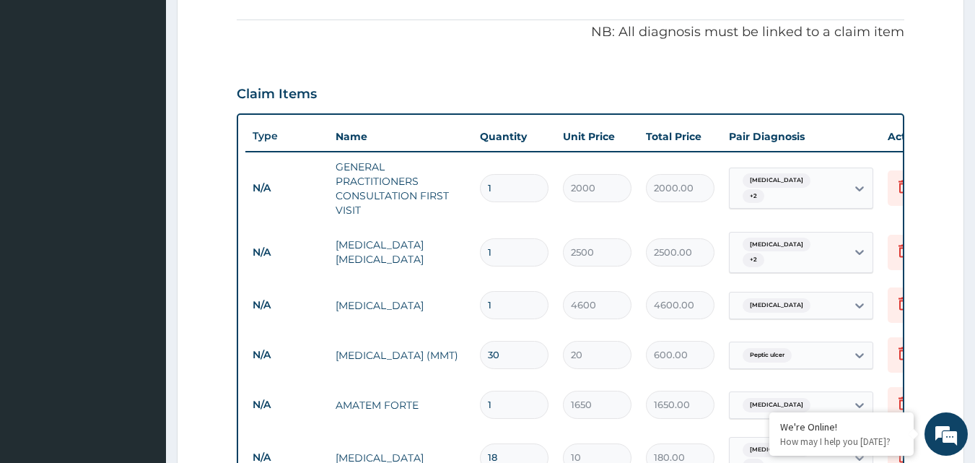
scroll to position [792, 0]
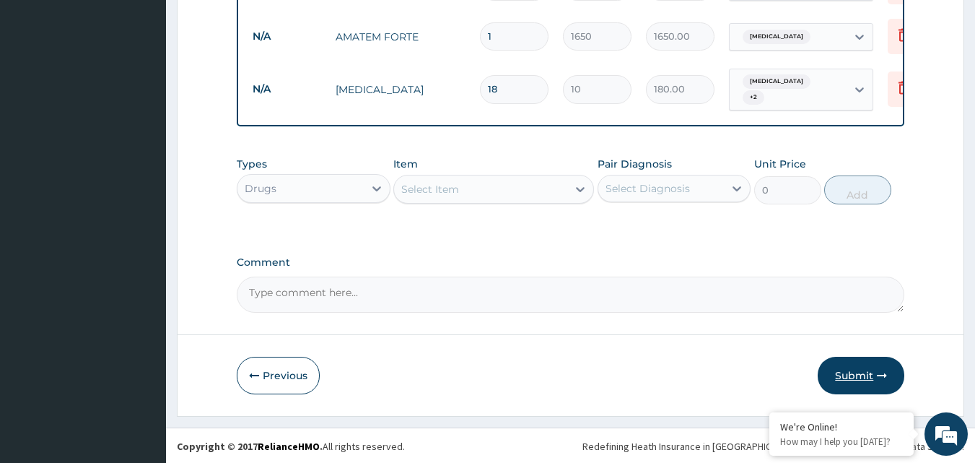
click at [854, 374] on button "Submit" at bounding box center [861, 375] width 87 height 38
